Goal: Task Accomplishment & Management: Use online tool/utility

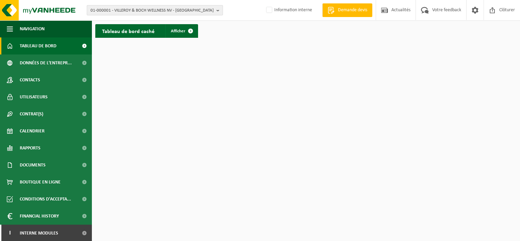
click at [120, 9] on span "01-000001 - VILLEROY & BOCH WELLNESS NV - ROESELARE" at bounding box center [152, 10] width 123 height 10
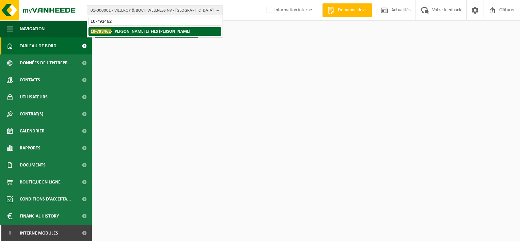
type input "10-793462"
click at [145, 33] on strong "10-793462 - SCHREIBER ET FILS SRL - LONTZEN" at bounding box center [141, 31] width 100 height 5
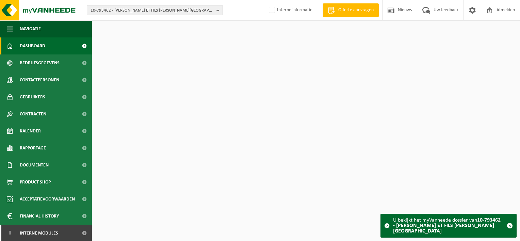
drag, startPoint x: 46, startPoint y: 166, endPoint x: 46, endPoint y: 174, distance: 7.9
click at [46, 166] on span "Documenten" at bounding box center [34, 165] width 29 height 17
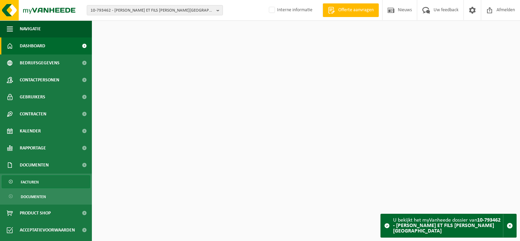
click at [46, 183] on link "Facturen" at bounding box center [46, 181] width 88 height 13
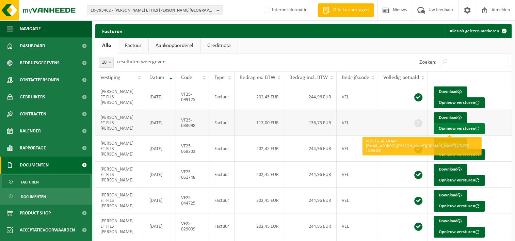
click at [448, 127] on button "Opnieuw versturen" at bounding box center [459, 128] width 51 height 11
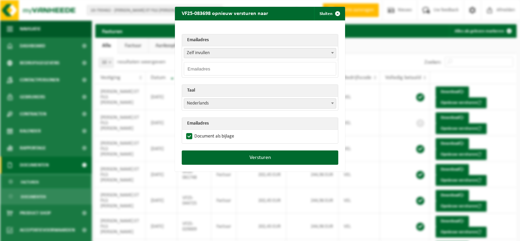
click at [218, 53] on span "Zelf invullen" at bounding box center [260, 53] width 152 height 10
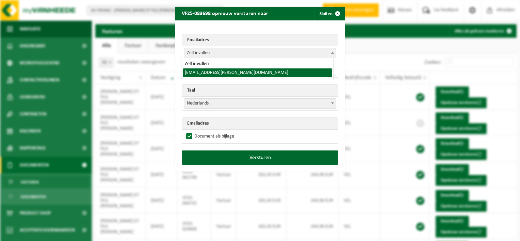
select select "[EMAIL_ADDRESS][PERSON_NAME][DOMAIN_NAME]"
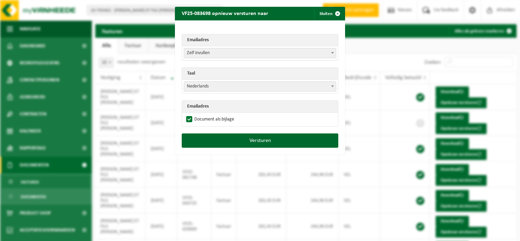
click at [265, 86] on span "Nederlands" at bounding box center [260, 87] width 152 height 10
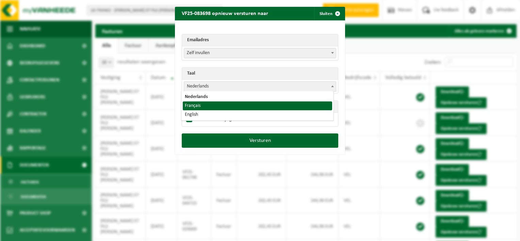
select select "fr"
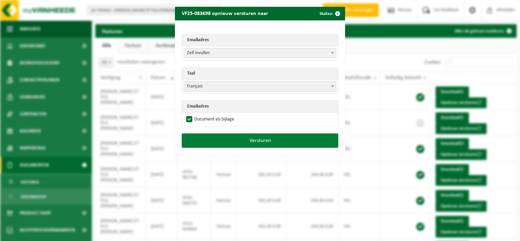
click at [257, 140] on button "Versturen" at bounding box center [260, 140] width 157 height 14
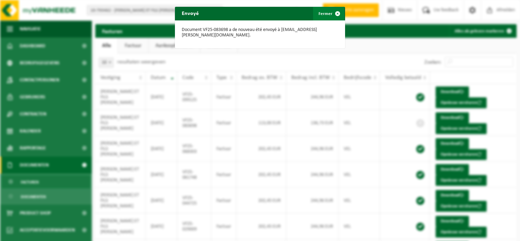
click at [335, 12] on span "button" at bounding box center [338, 14] width 14 height 14
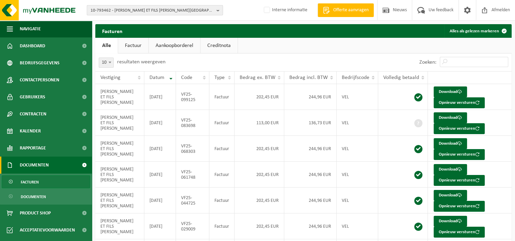
click at [169, 10] on span "10-793462 - [PERSON_NAME] ET FILS [PERSON_NAME][GEOGRAPHIC_DATA]" at bounding box center [152, 10] width 123 height 10
